Goal: Task Accomplishment & Management: Manage account settings

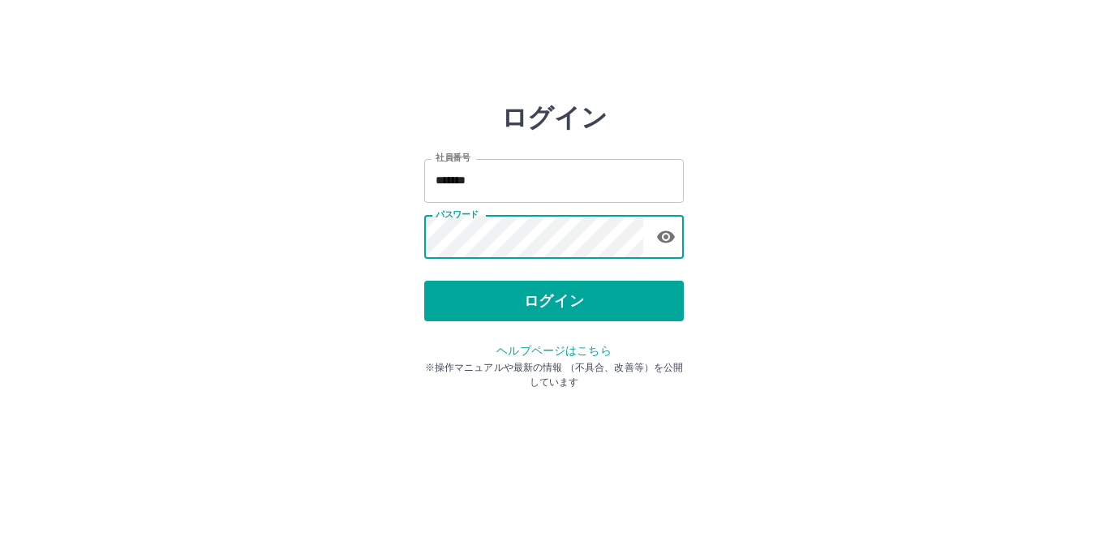
click at [543, 301] on button "ログイン" at bounding box center [554, 301] width 260 height 41
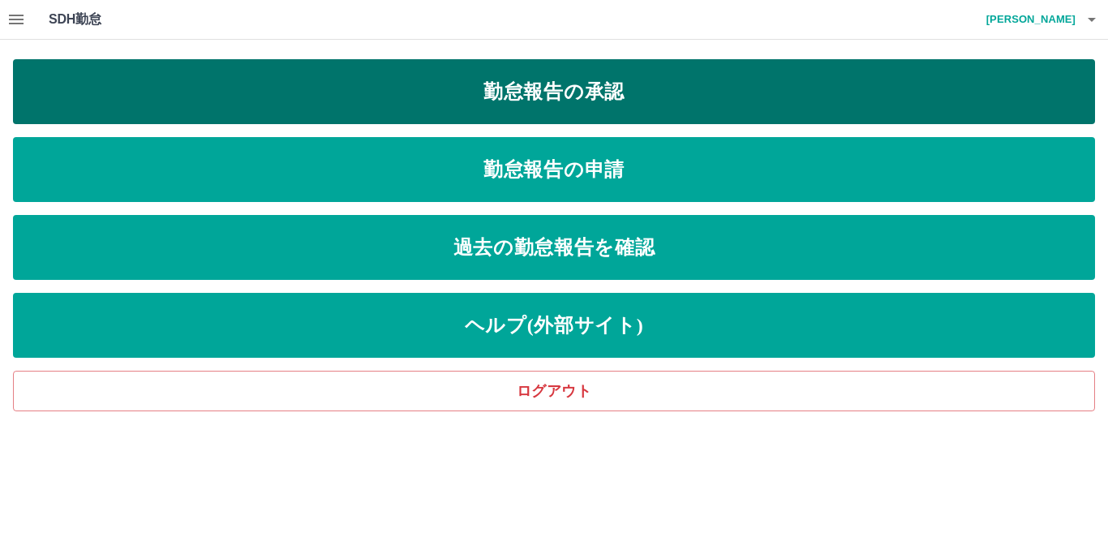
click at [544, 96] on link "勤怠報告の承認" at bounding box center [554, 91] width 1082 height 65
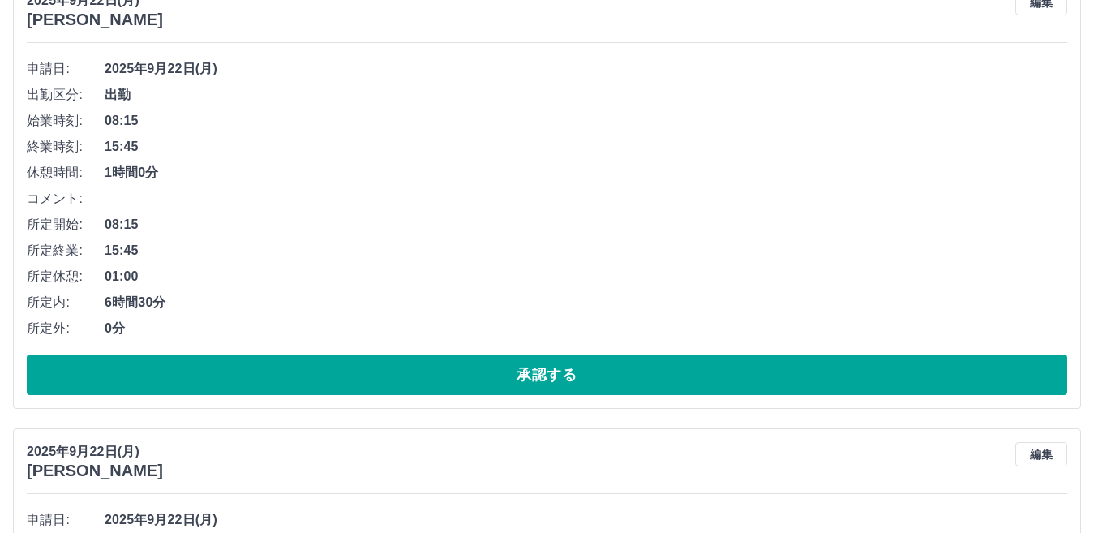
scroll to position [243, 0]
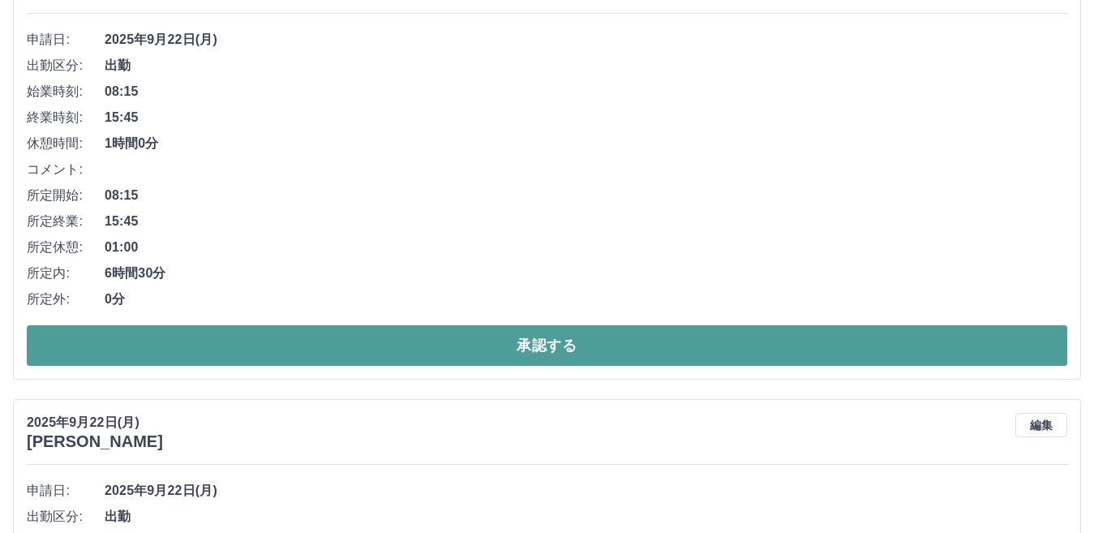
drag, startPoint x: 517, startPoint y: 344, endPoint x: 515, endPoint y: 355, distance: 10.7
click at [517, 348] on button "承認する" at bounding box center [547, 345] width 1041 height 41
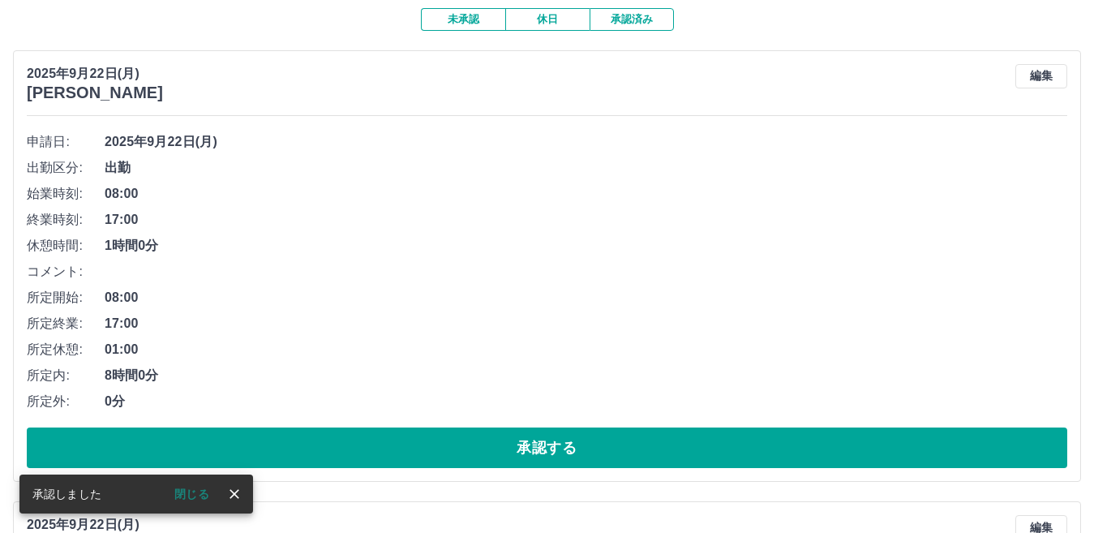
scroll to position [162, 0]
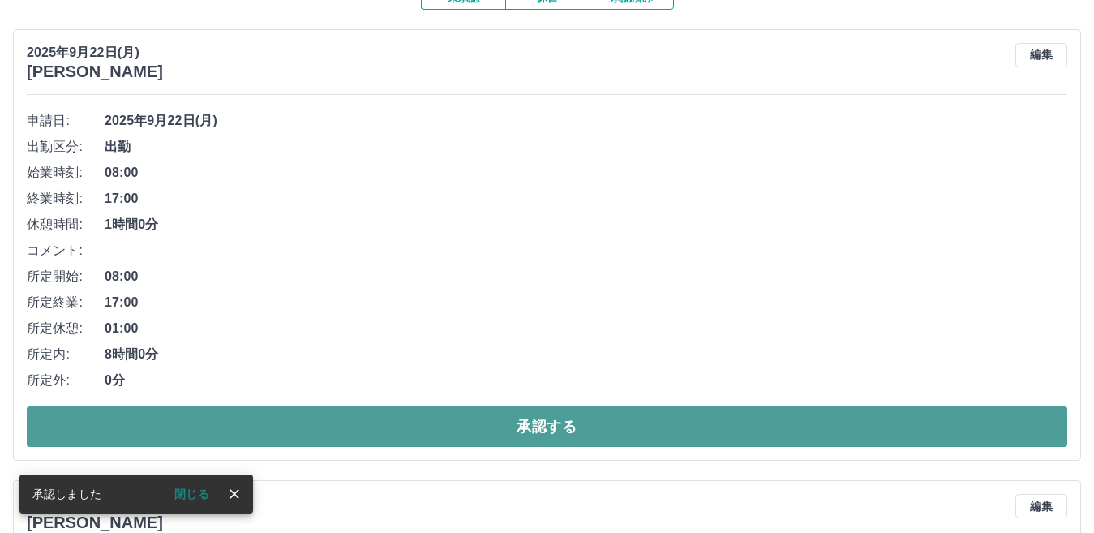
click at [490, 423] on button "承認する" at bounding box center [547, 426] width 1041 height 41
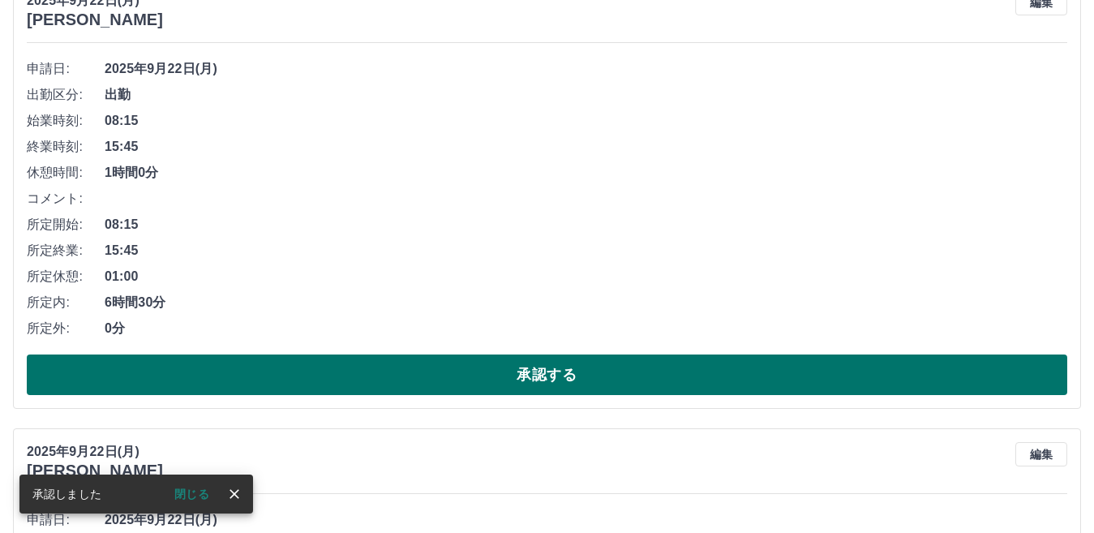
scroll to position [243, 0]
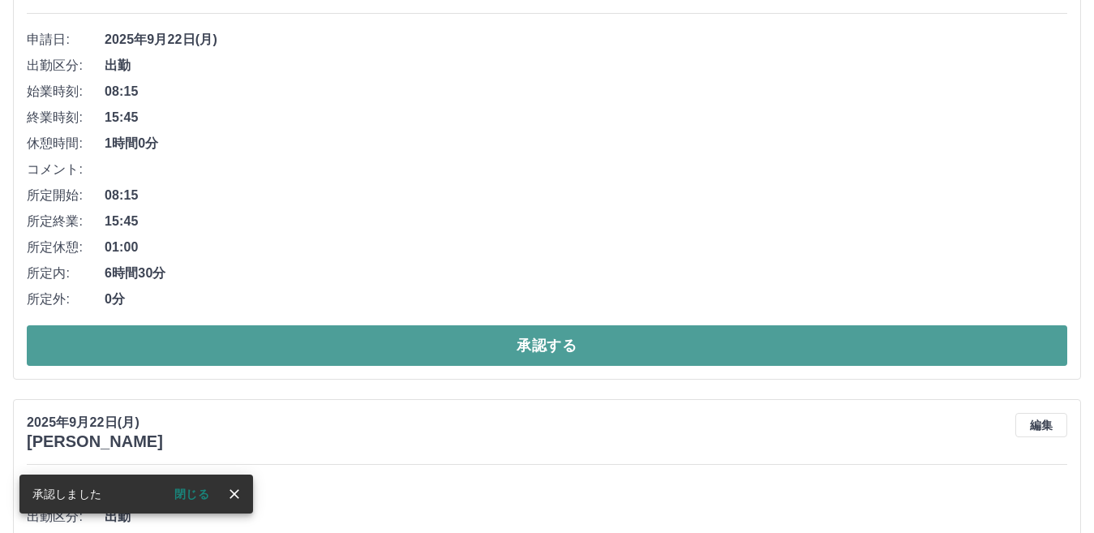
click at [451, 342] on button "承認する" at bounding box center [547, 345] width 1041 height 41
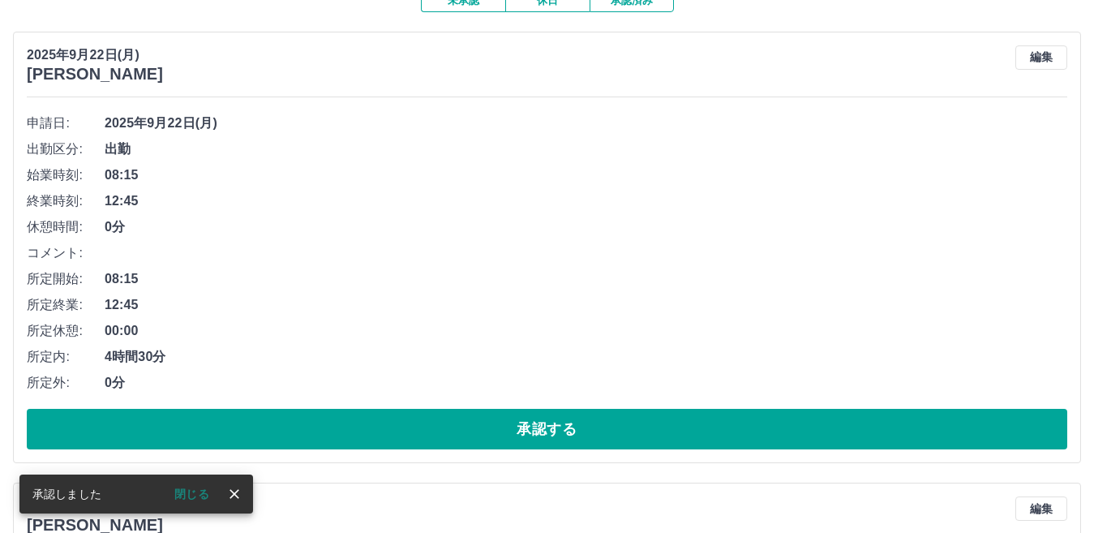
scroll to position [162, 0]
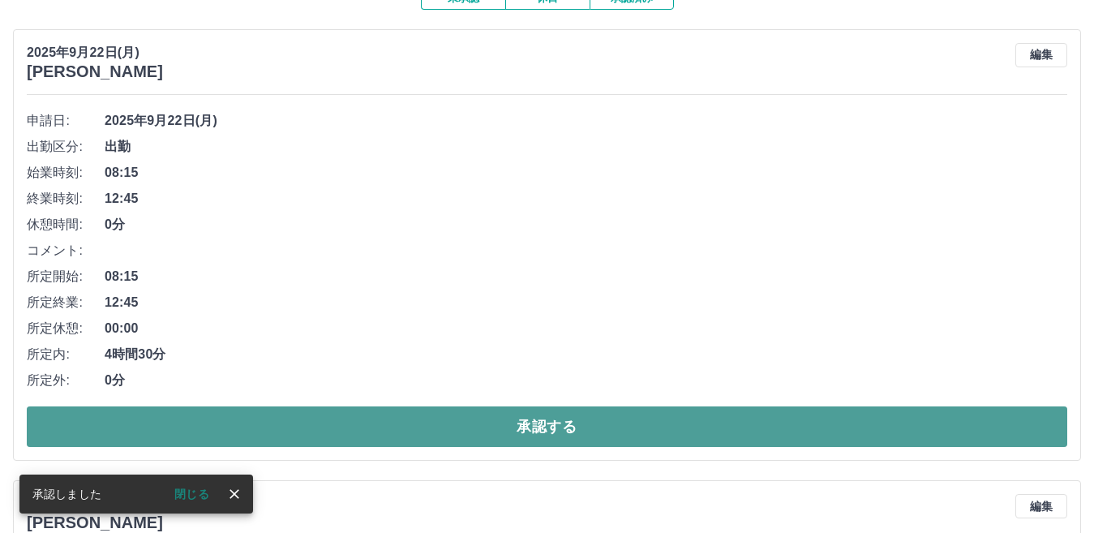
click at [480, 420] on button "承認する" at bounding box center [547, 426] width 1041 height 41
click at [495, 435] on button "承認する" at bounding box center [547, 426] width 1041 height 41
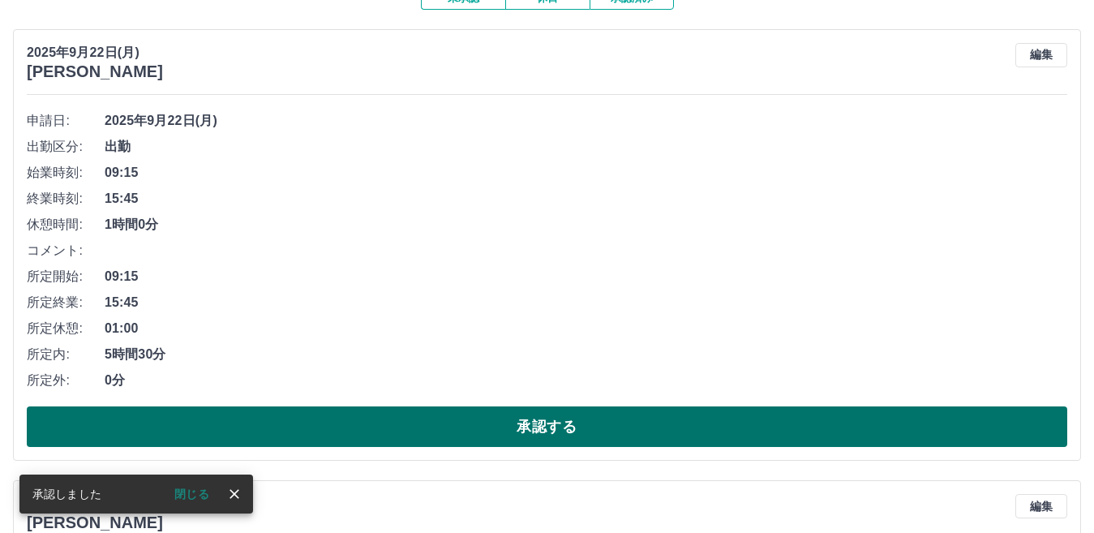
click at [490, 427] on button "承認する" at bounding box center [547, 426] width 1041 height 41
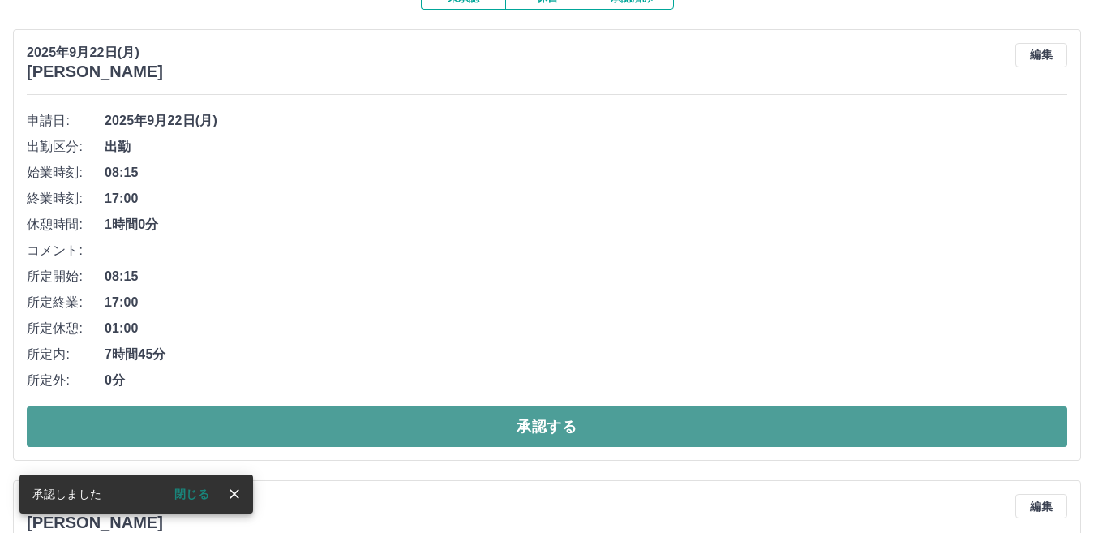
click at [475, 421] on button "承認する" at bounding box center [547, 426] width 1041 height 41
click at [476, 429] on button "承認する" at bounding box center [547, 426] width 1041 height 41
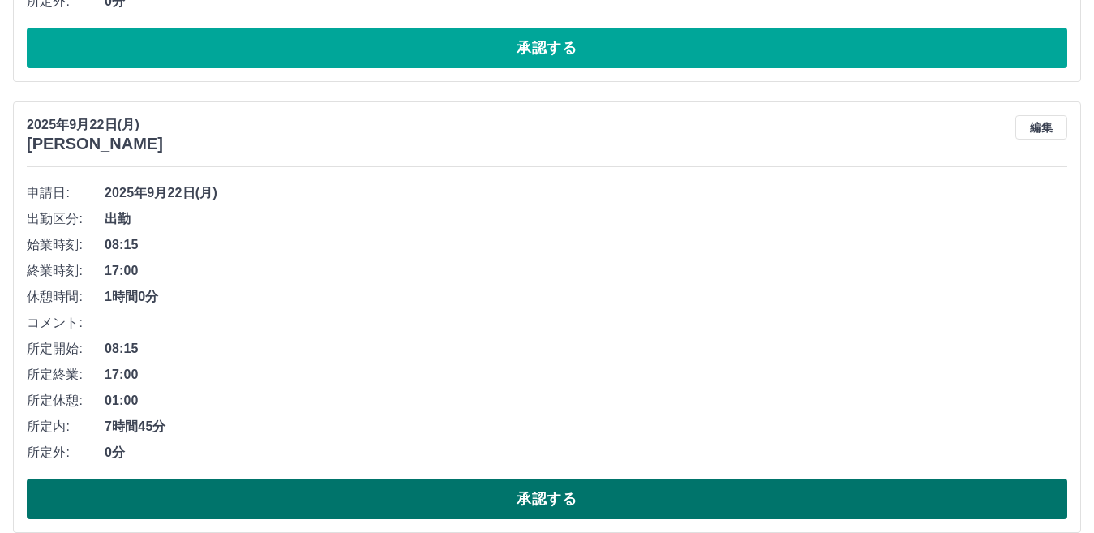
scroll to position [568, 0]
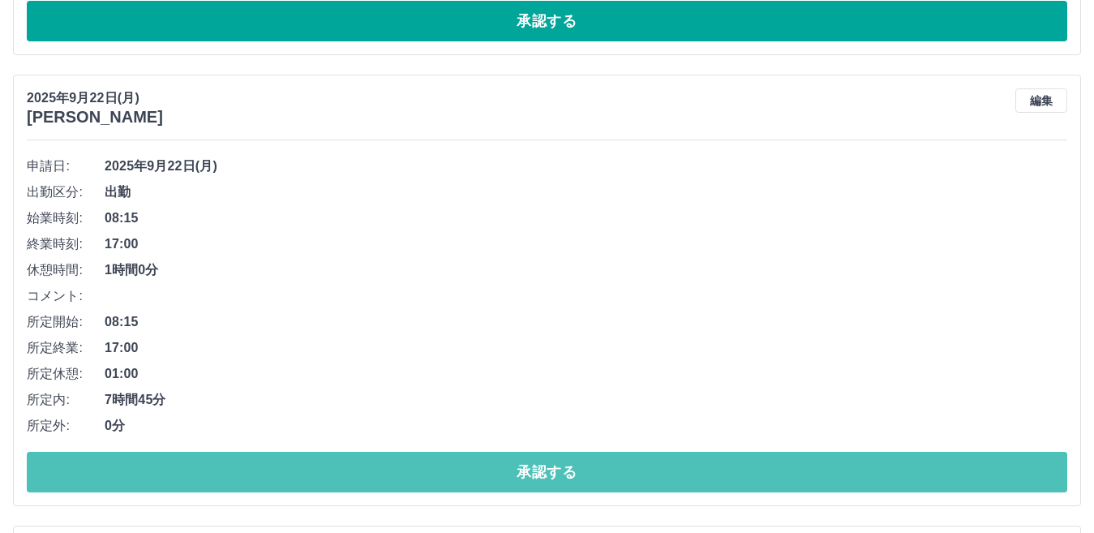
drag, startPoint x: 501, startPoint y: 472, endPoint x: 518, endPoint y: 485, distance: 21.4
click at [502, 476] on button "承認する" at bounding box center [547, 472] width 1041 height 41
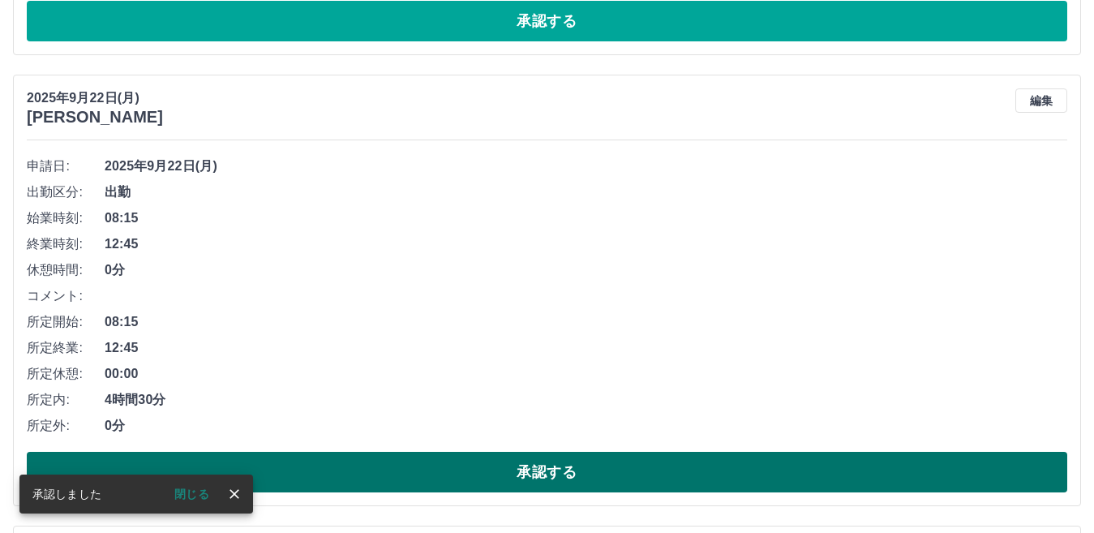
click at [530, 480] on button "承認する" at bounding box center [547, 472] width 1041 height 41
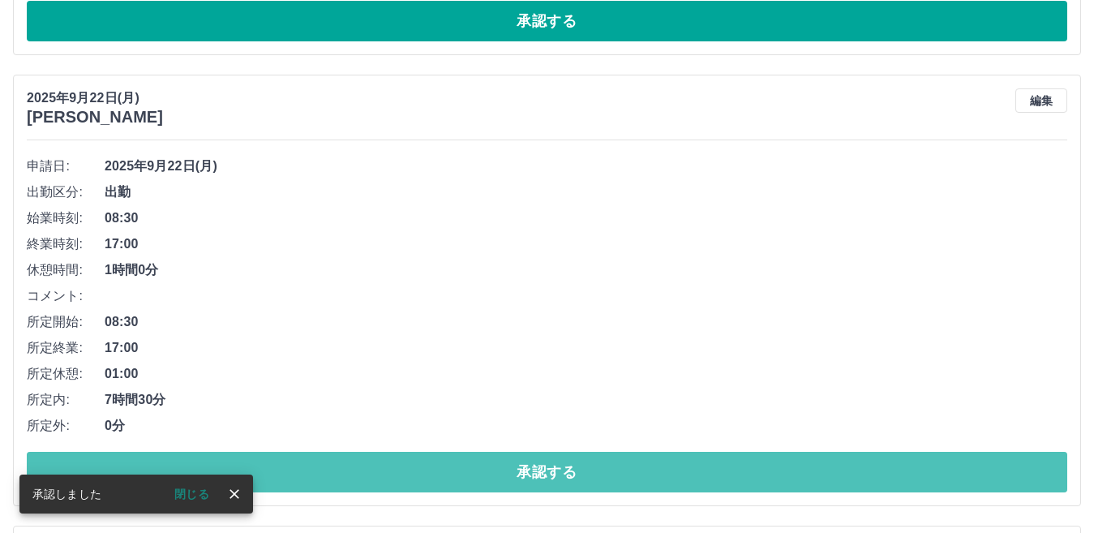
drag, startPoint x: 517, startPoint y: 471, endPoint x: 512, endPoint y: 452, distance: 19.3
click at [514, 471] on button "承認する" at bounding box center [547, 472] width 1041 height 41
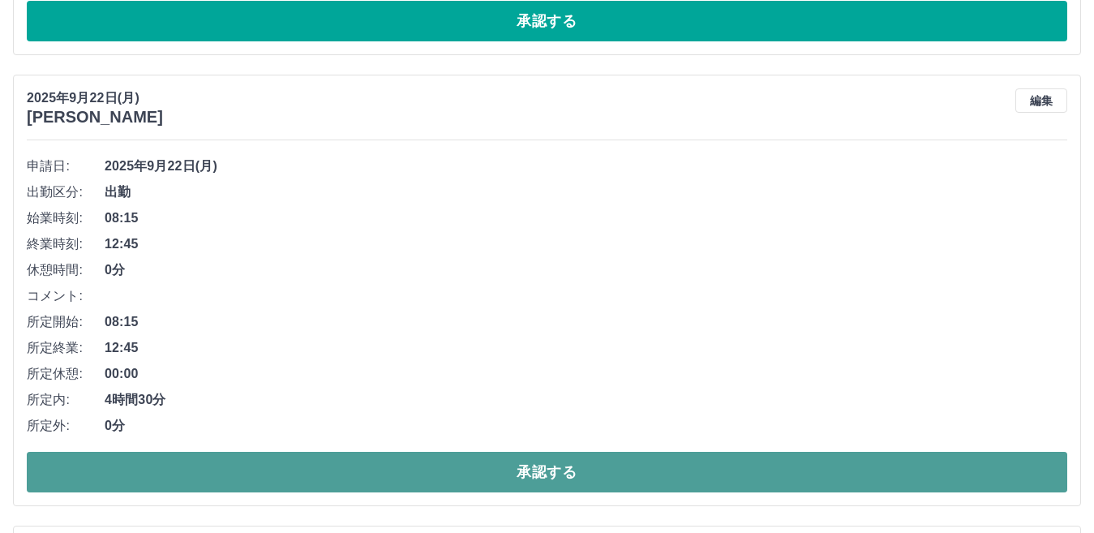
click at [493, 467] on button "承認する" at bounding box center [547, 472] width 1041 height 41
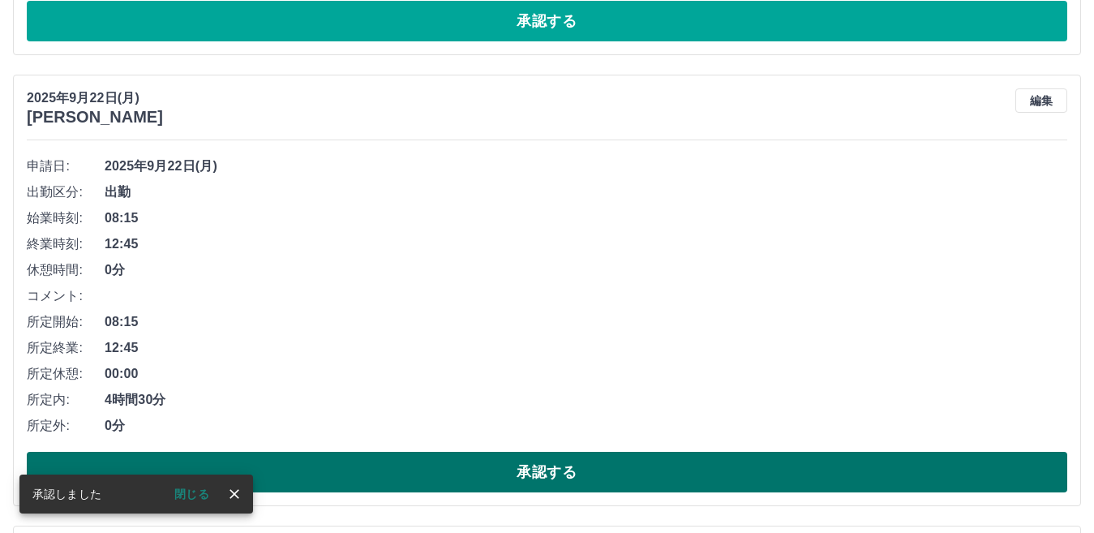
click at [502, 470] on button "承認する" at bounding box center [547, 472] width 1041 height 41
click at [471, 464] on button "承認する" at bounding box center [547, 472] width 1041 height 41
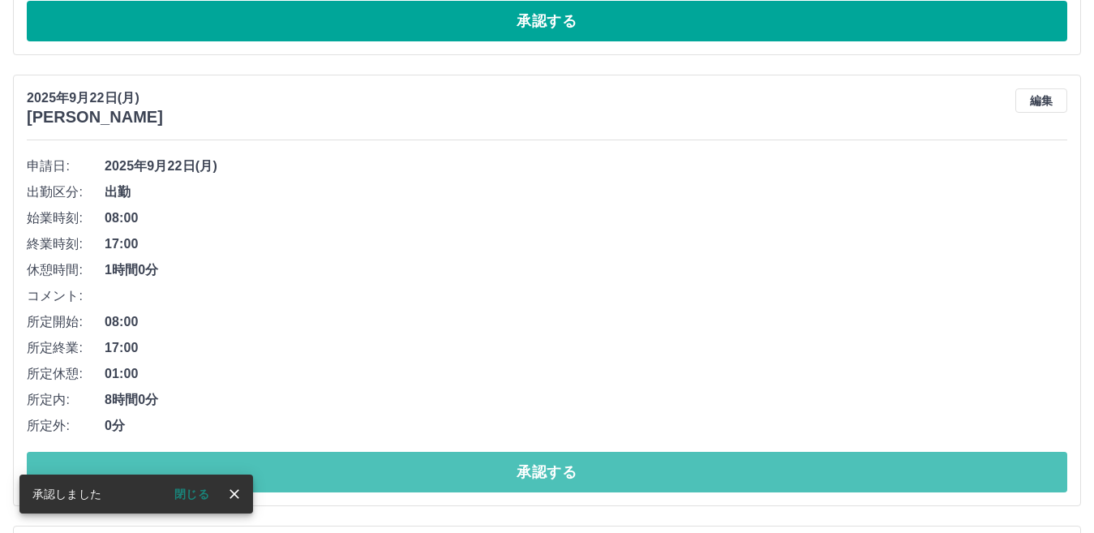
click at [473, 473] on button "承認する" at bounding box center [547, 472] width 1041 height 41
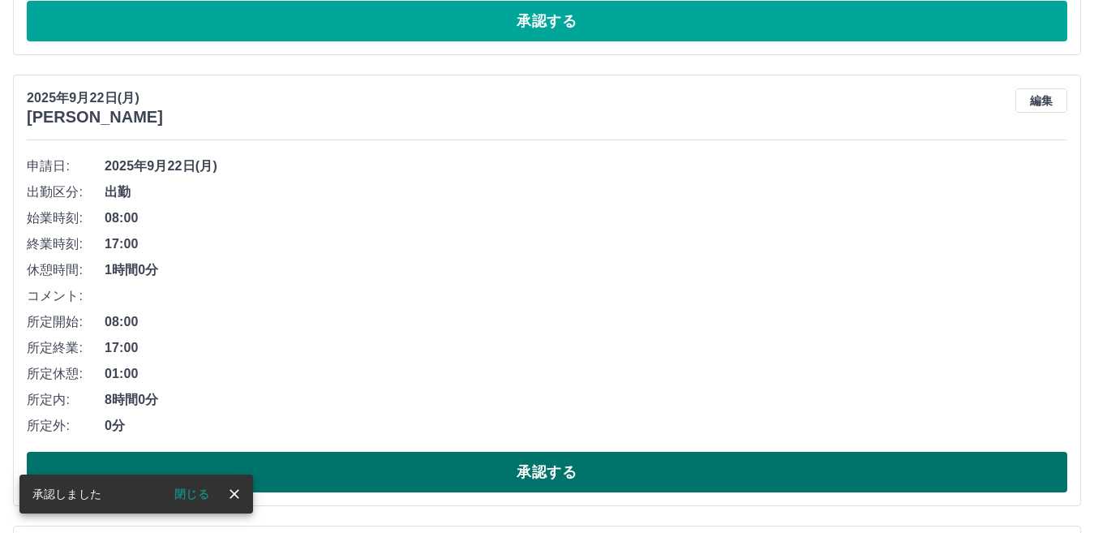
click at [481, 468] on button "承認する" at bounding box center [547, 472] width 1041 height 41
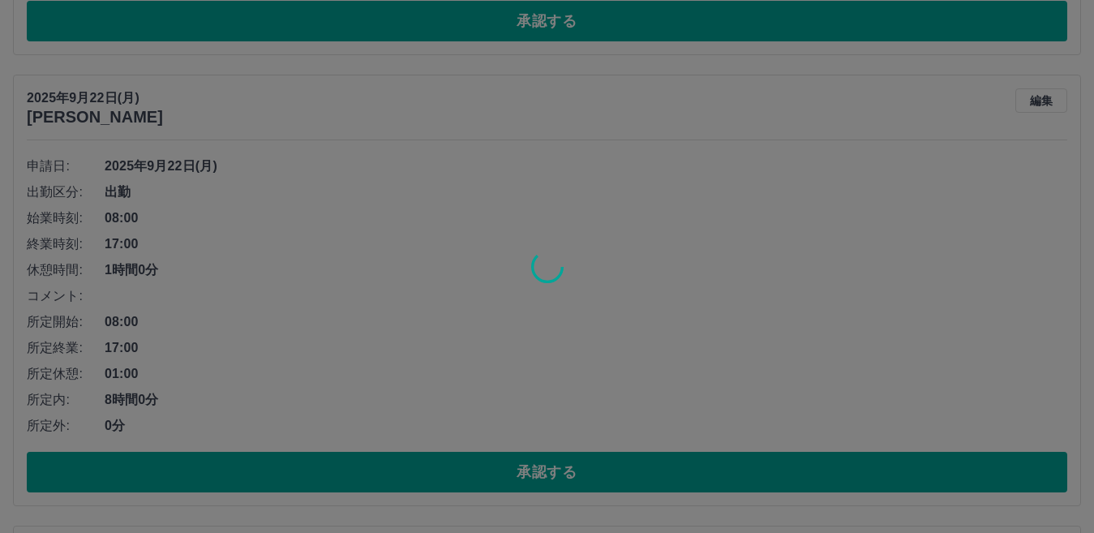
scroll to position [562, 0]
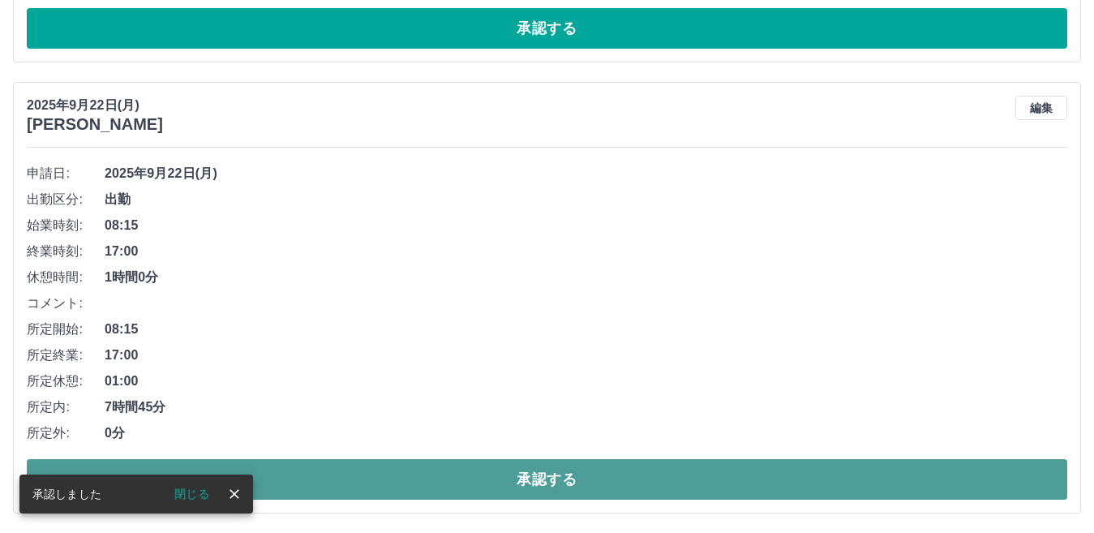
click at [479, 484] on button "承認する" at bounding box center [547, 479] width 1041 height 41
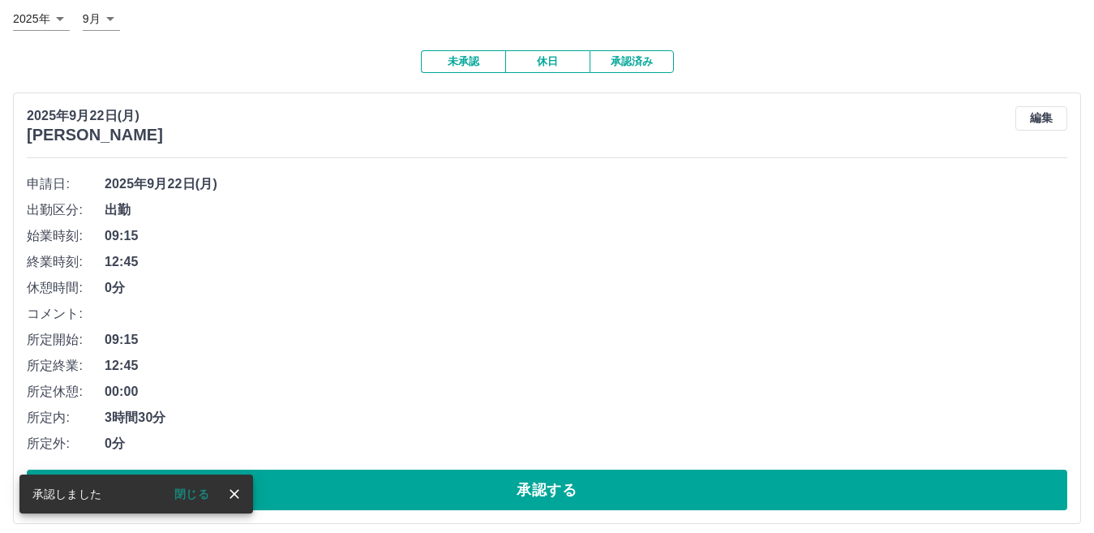
scroll to position [111, 0]
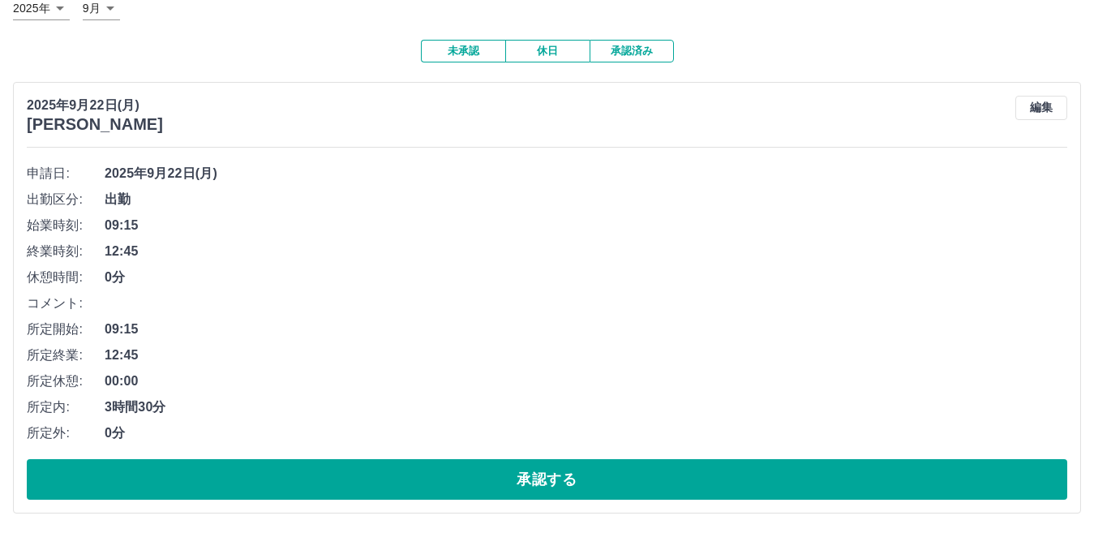
drag, startPoint x: 1069, startPoint y: 0, endPoint x: 777, endPoint y: 279, distance: 403.9
click at [777, 279] on span "0分" at bounding box center [586, 277] width 963 height 19
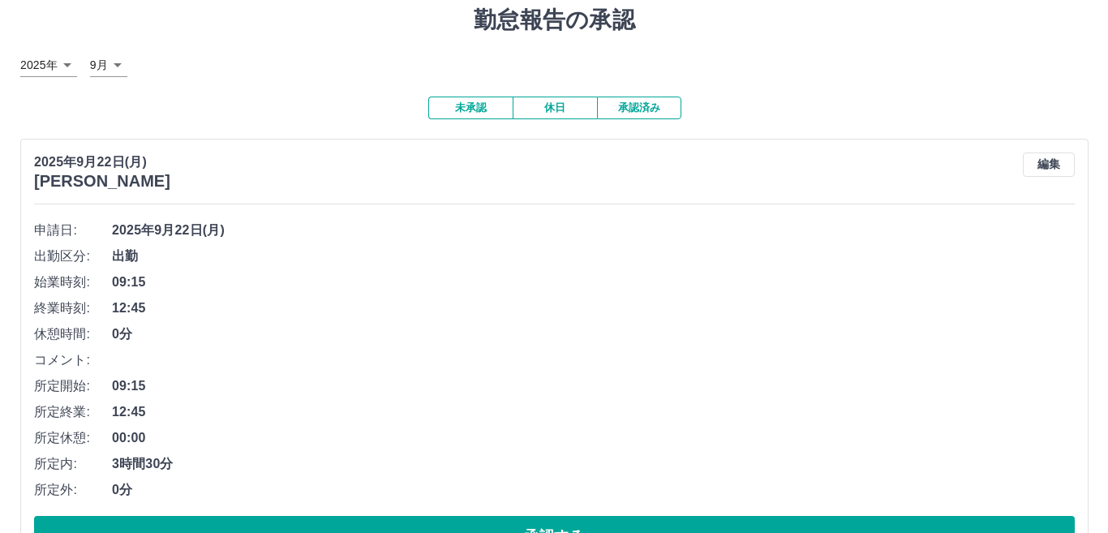
scroll to position [0, 0]
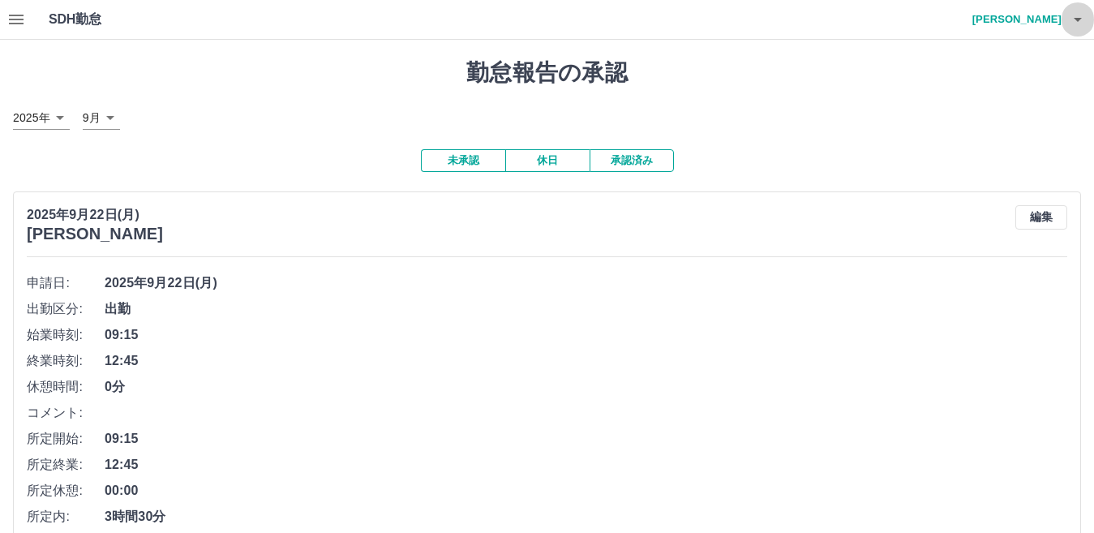
click at [1081, 24] on icon "button" at bounding box center [1077, 19] width 19 height 19
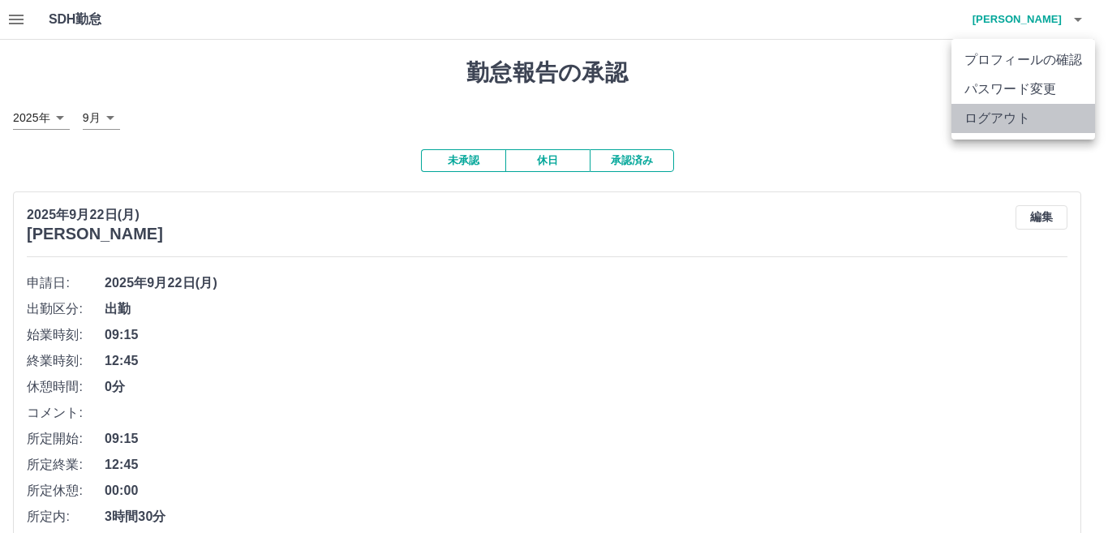
click at [1011, 123] on li "ログアウト" at bounding box center [1024, 118] width 144 height 29
